Goal: Task Accomplishment & Management: Use online tool/utility

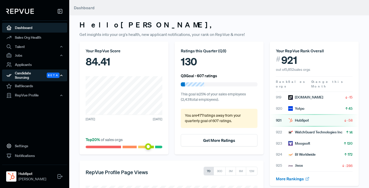
click at [26, 73] on div "Candidate Sourcing Beta" at bounding box center [34, 75] width 65 height 12
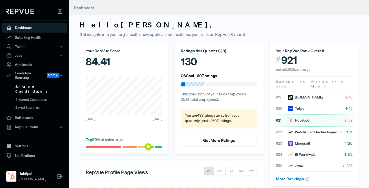
click at [27, 82] on link "Source Candidates" at bounding box center [41, 88] width 65 height 13
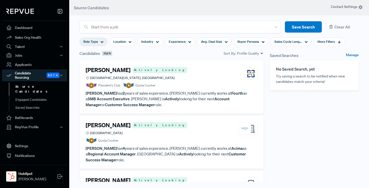
click at [102, 43] on icon at bounding box center [101, 41] width 3 height 3
click at [129, 41] on icon at bounding box center [129, 41] width 3 height 3
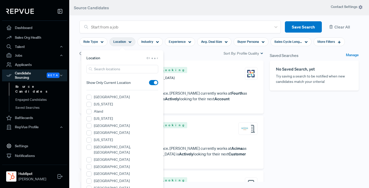
click at [104, 59] on article "Location Clear" at bounding box center [122, 57] width 72 height 5
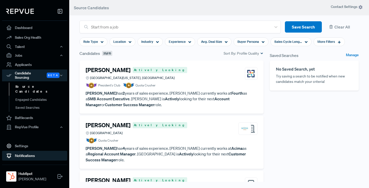
click at [53, 154] on link "Notifications" at bounding box center [34, 156] width 65 height 10
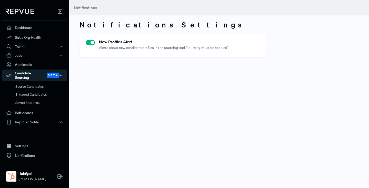
click at [21, 74] on div "Candidate Sourcing Beta" at bounding box center [34, 75] width 65 height 12
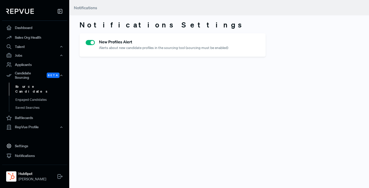
click at [23, 83] on link "Source Candidates" at bounding box center [41, 88] width 65 height 13
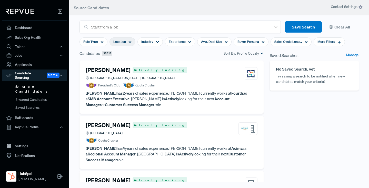
click at [130, 40] on icon at bounding box center [129, 41] width 3 height 3
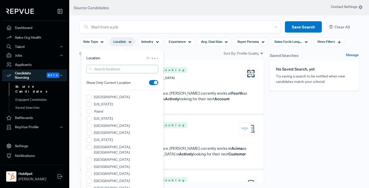
click at [111, 70] on input "search" at bounding box center [122, 69] width 72 height 8
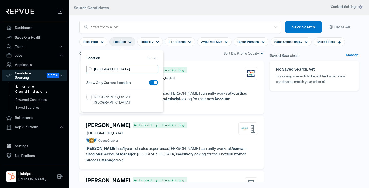
type input "[GEOGRAPHIC_DATA]"
click at [112, 97] on label "[GEOGRAPHIC_DATA], [GEOGRAPHIC_DATA]" at bounding box center [126, 99] width 64 height 11
click at [91, 97] on MA "[GEOGRAPHIC_DATA], [GEOGRAPHIC_DATA]" at bounding box center [88, 97] width 5 height 5
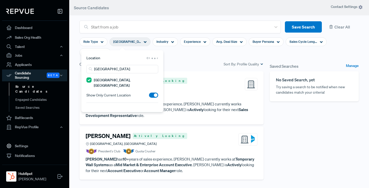
click at [181, 58] on section "Role Type [GEOGRAPHIC_DATA], [GEOGRAPHIC_DATA] Industry Experience Avg. Deal Si…" at bounding box center [218, 47] width 279 height 28
